Goal: Navigation & Orientation: Understand site structure

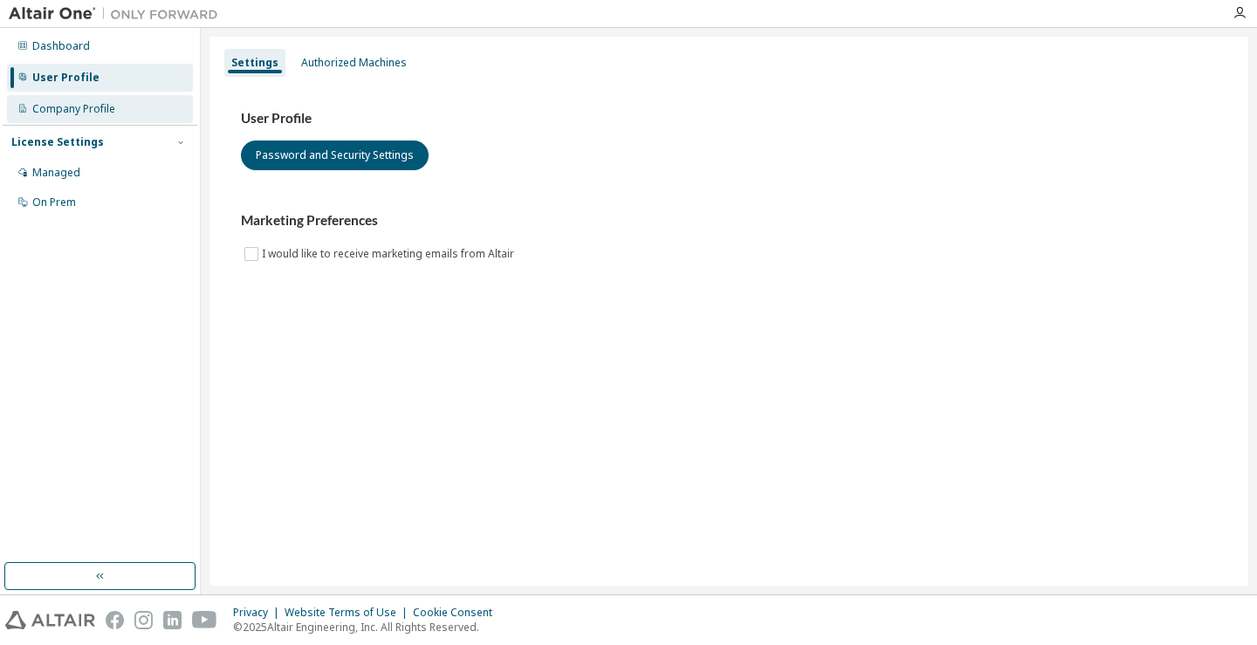
click at [102, 108] on div "Company Profile" at bounding box center [73, 109] width 83 height 14
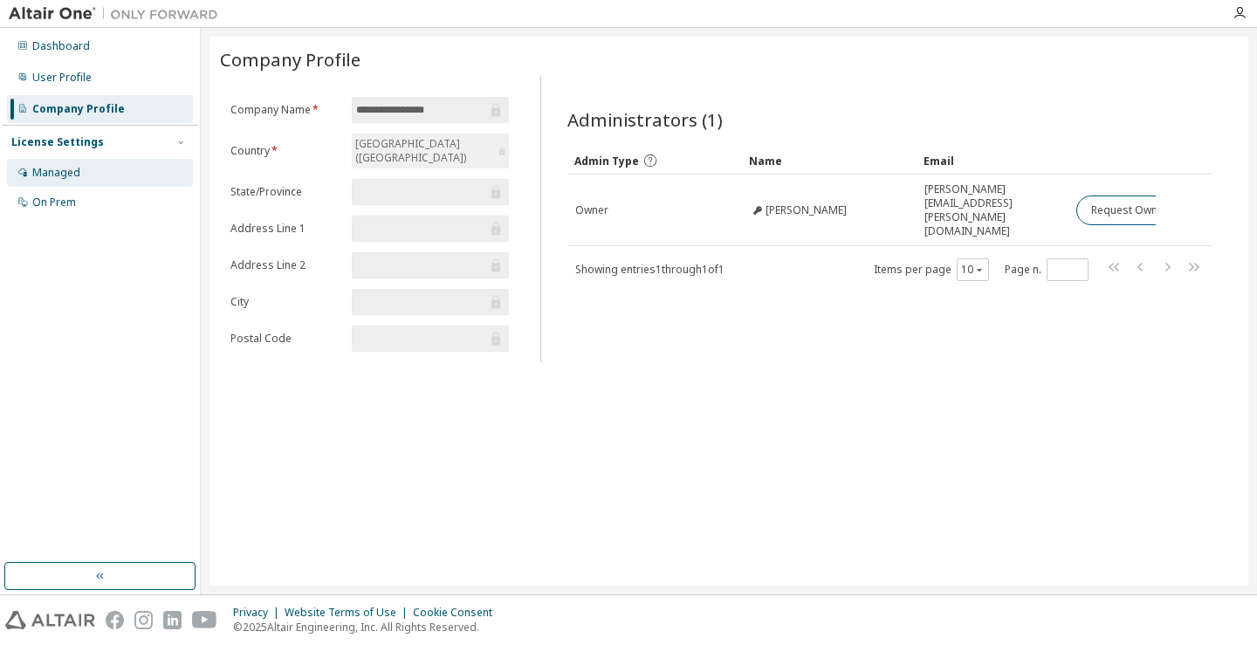
click at [72, 171] on div "Managed" at bounding box center [56, 173] width 48 height 14
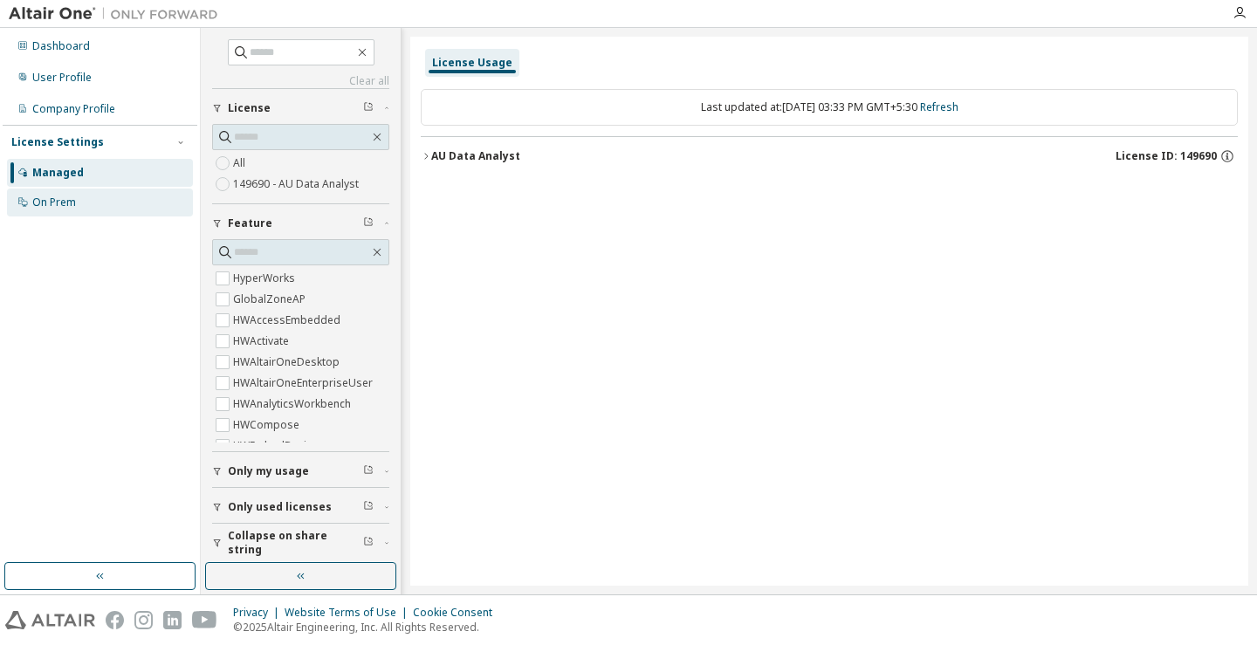
click at [65, 211] on div "On Prem" at bounding box center [100, 203] width 186 height 28
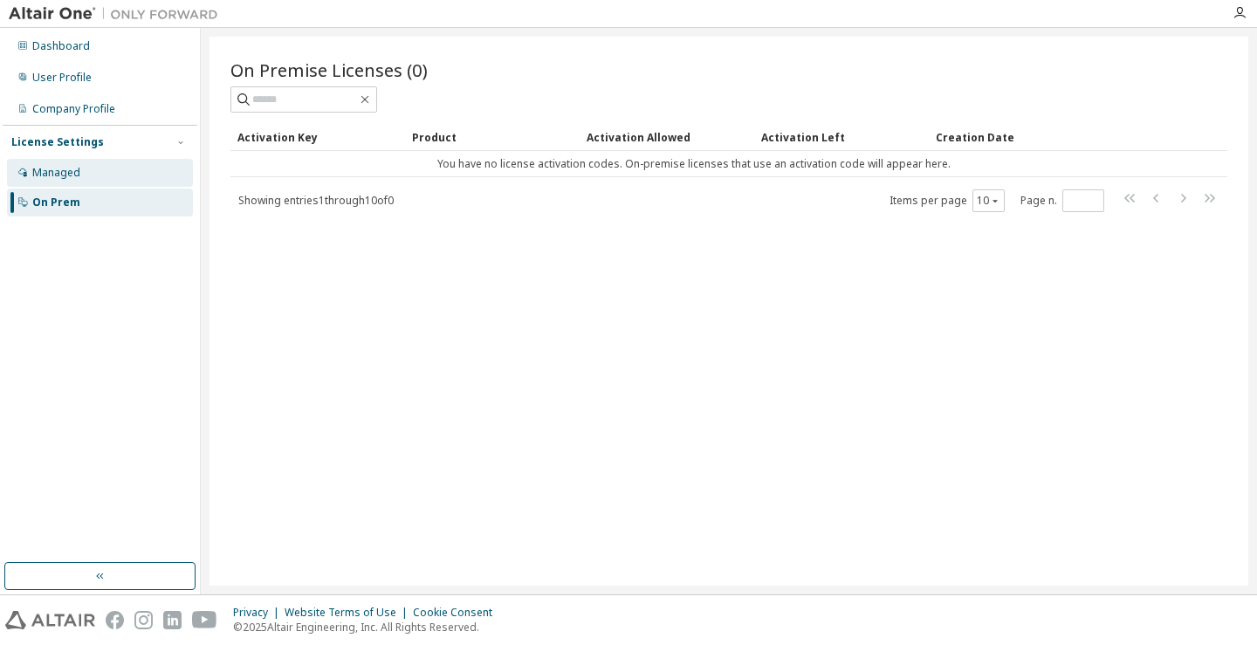
click at [86, 181] on div "Managed" at bounding box center [100, 173] width 186 height 28
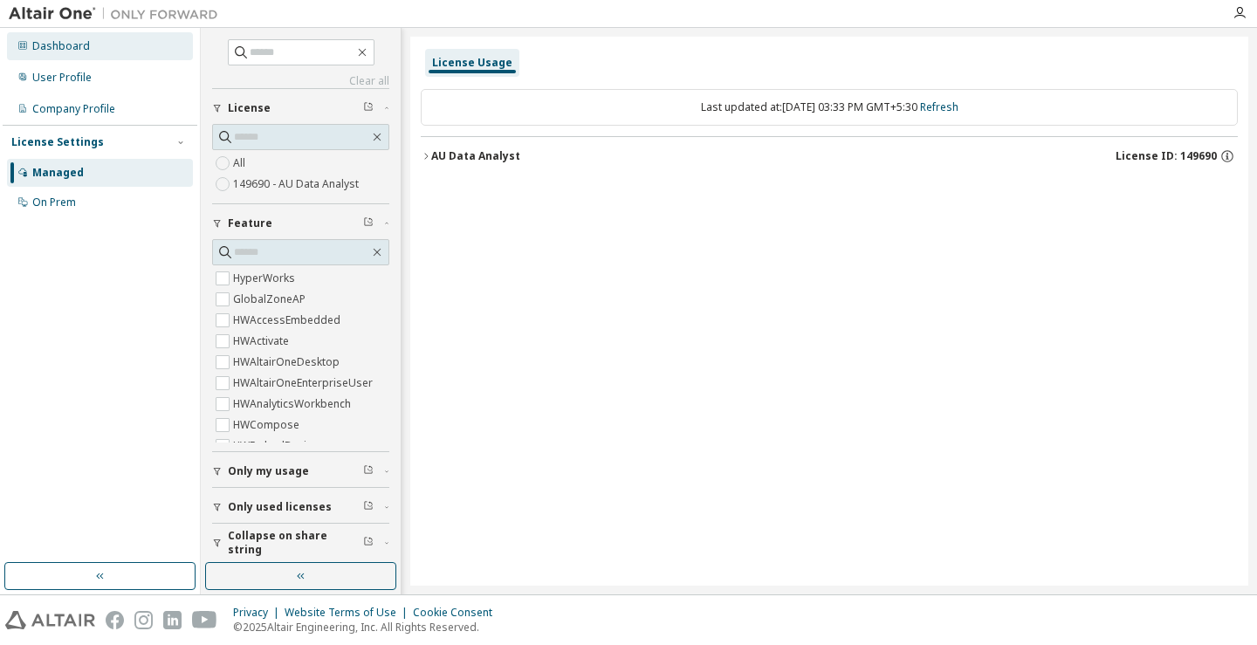
click at [59, 39] on div "Dashboard" at bounding box center [61, 46] width 58 height 14
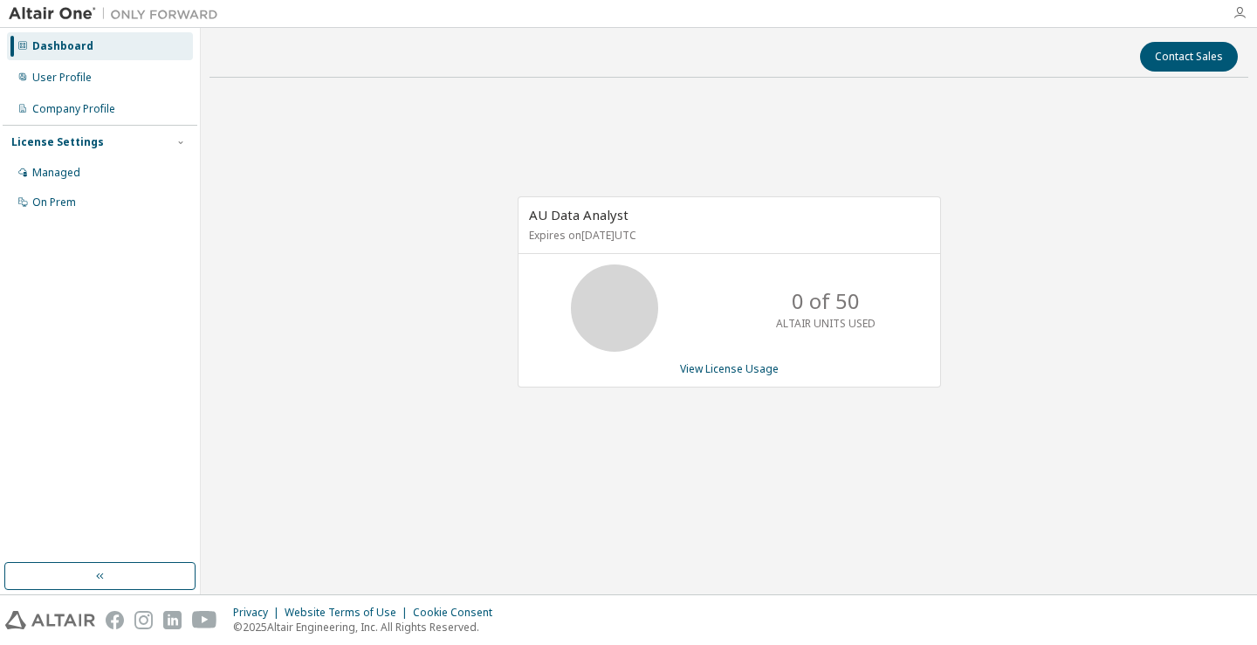
click at [1241, 18] on icon "button" at bounding box center [1240, 13] width 14 height 14
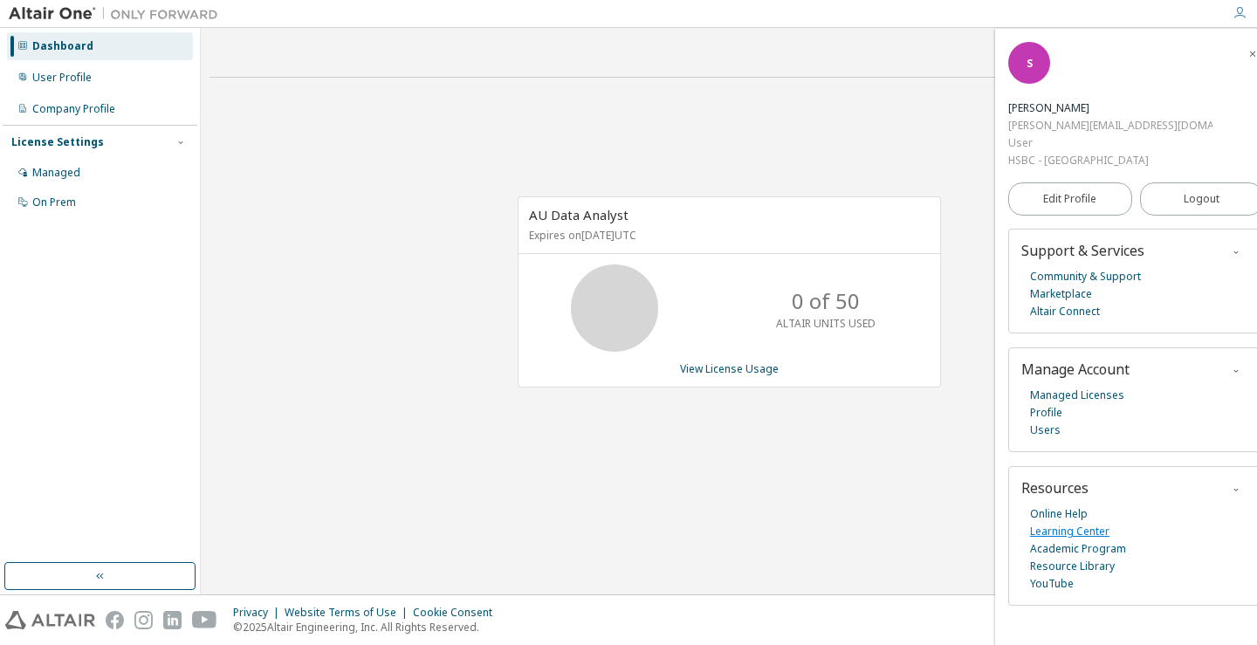
click at [1062, 530] on link "Learning Center" at bounding box center [1069, 531] width 79 height 17
